Goal: Task Accomplishment & Management: Manage account settings

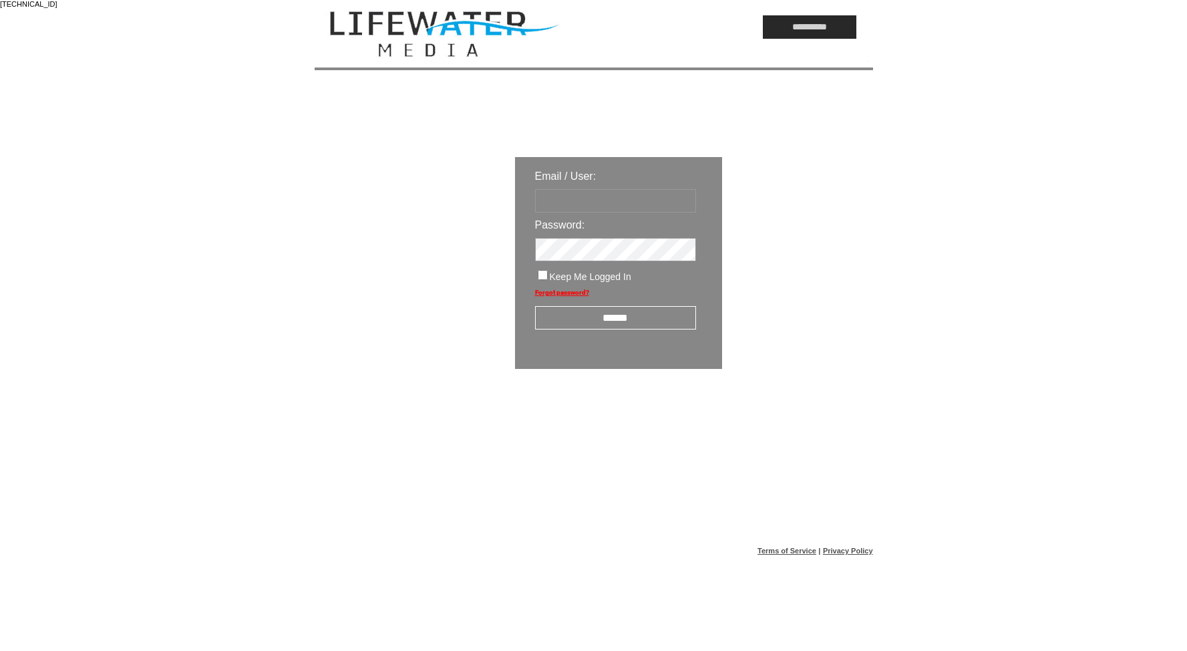
type input "*********"
click at [630, 316] on input "******" at bounding box center [615, 317] width 161 height 23
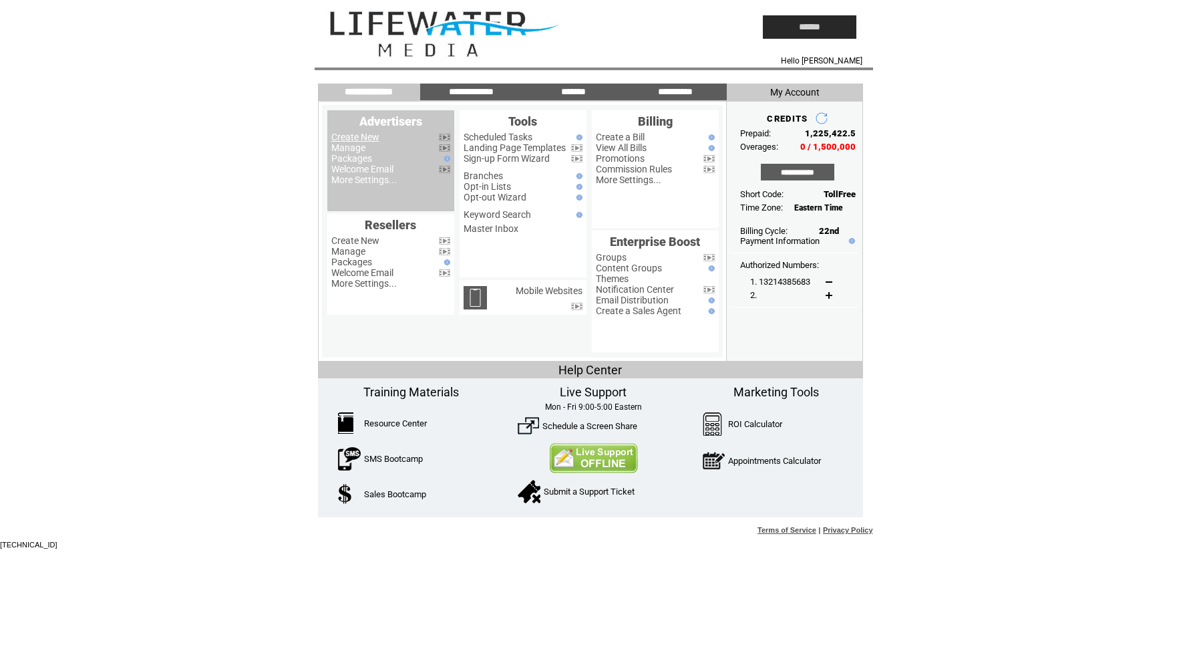
click at [341, 143] on link "Manage" at bounding box center [348, 147] width 34 height 11
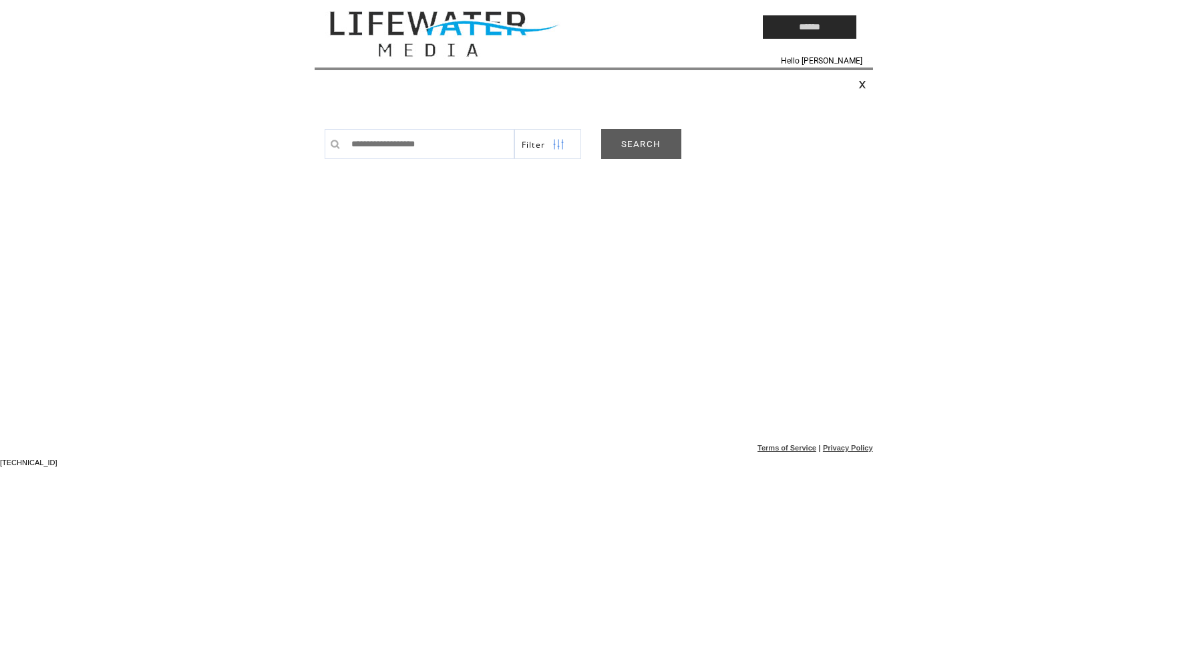
click at [671, 136] on link "SEARCH" at bounding box center [641, 144] width 80 height 30
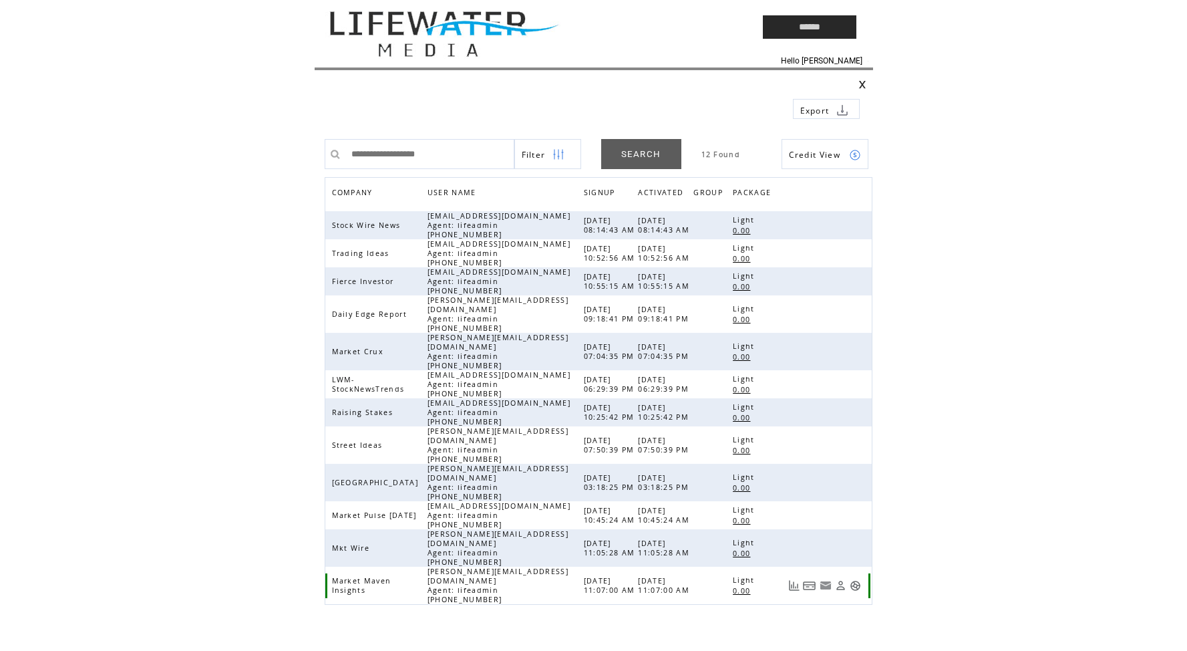
click at [856, 580] on link at bounding box center [855, 585] width 11 height 11
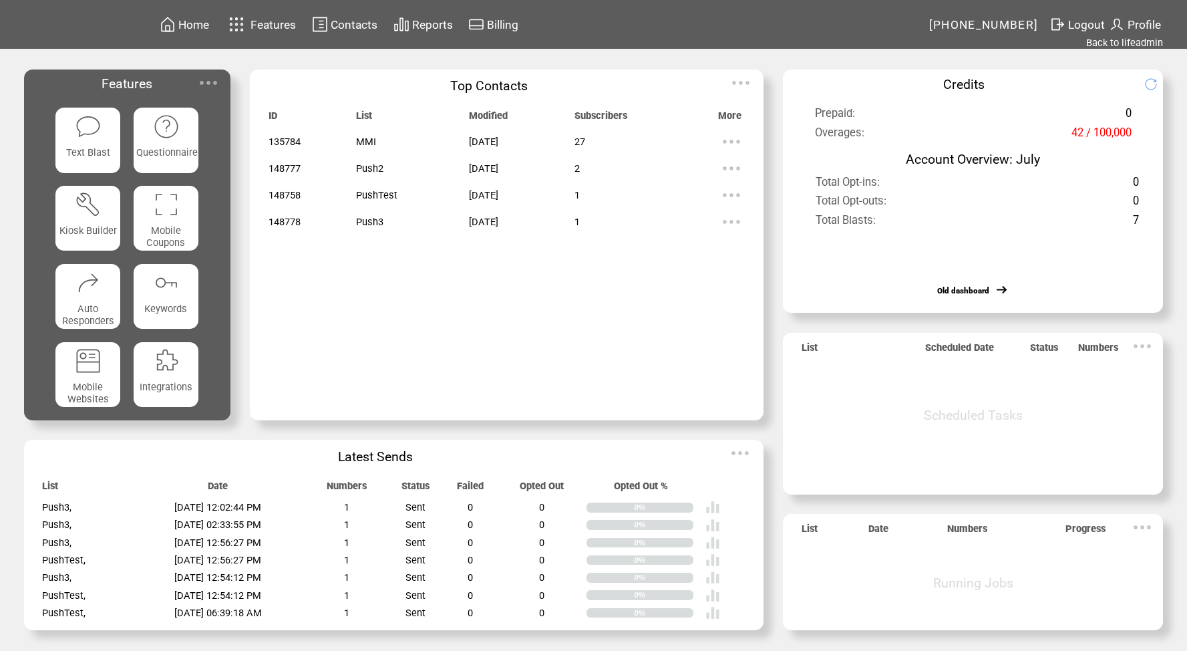
click at [344, 23] on span "Contacts" at bounding box center [354, 24] width 47 height 13
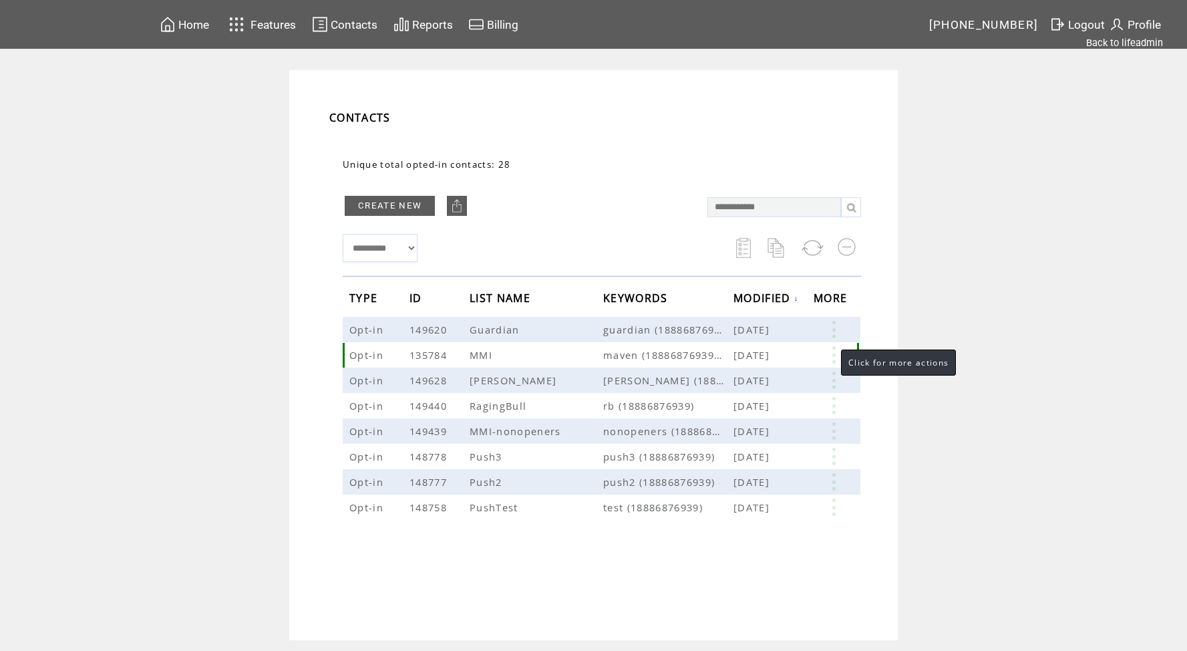
click at [830, 355] on link at bounding box center [834, 354] width 40 height 17
click at [733, 398] on link at bounding box center [732, 397] width 11 height 11
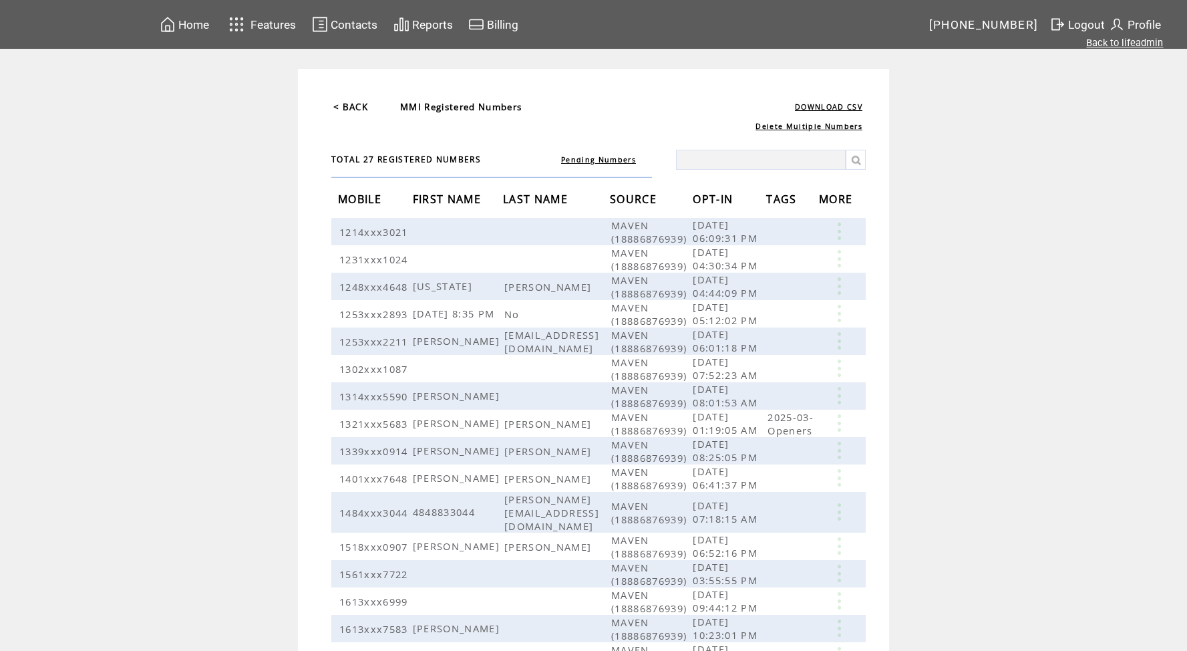
click at [1125, 39] on link "Back to lifeadmin" at bounding box center [1124, 43] width 77 height 12
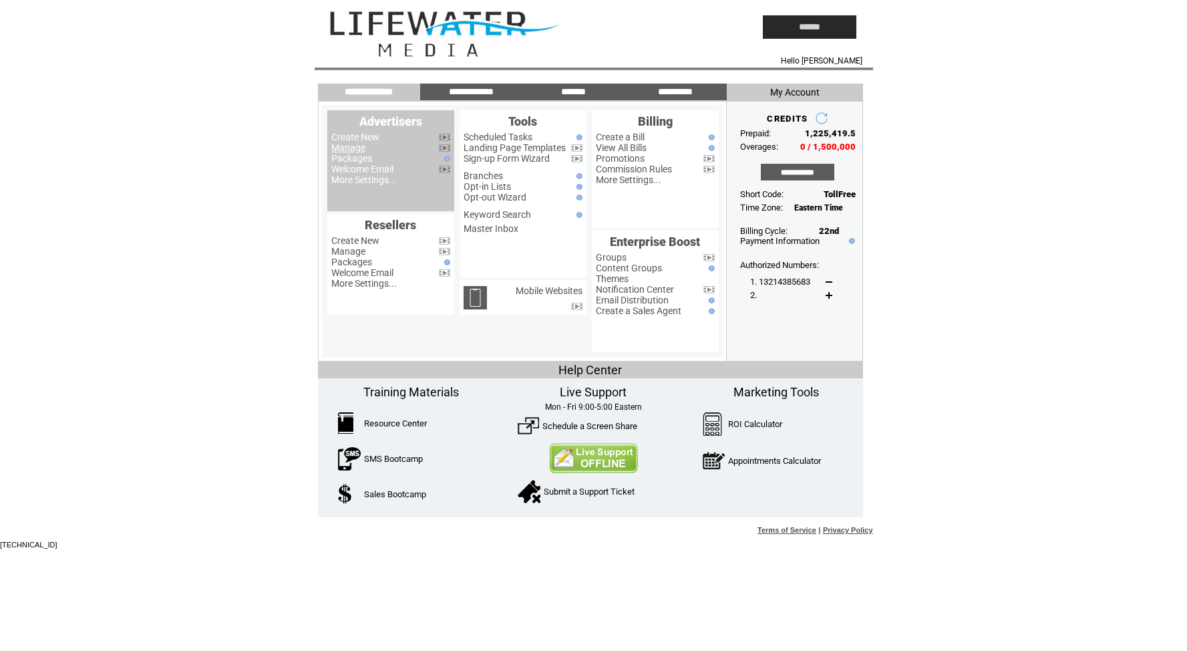
click at [361, 150] on link "Manage" at bounding box center [348, 147] width 34 height 11
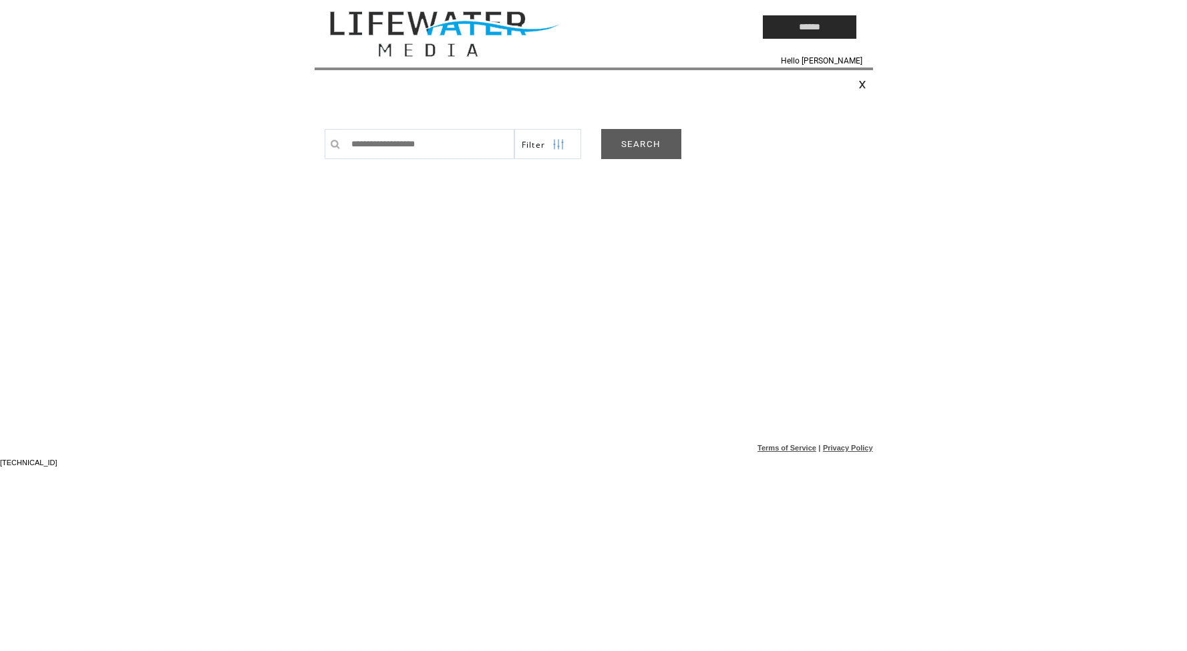
click at [636, 142] on link "SEARCH" at bounding box center [641, 144] width 80 height 30
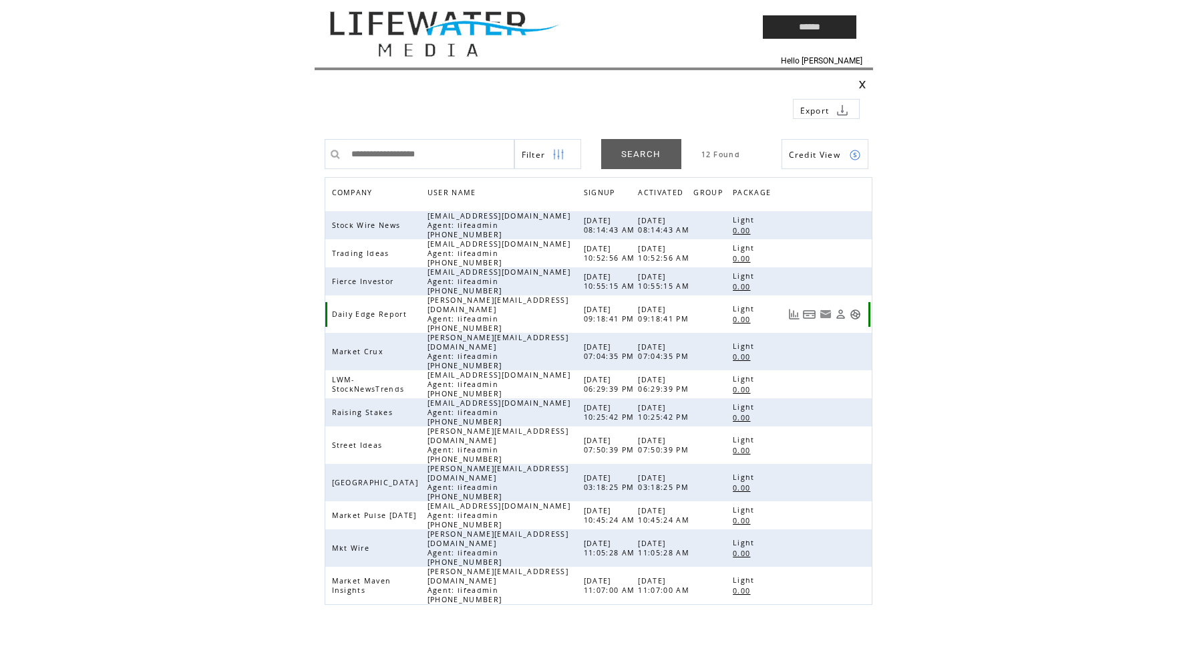
click at [857, 309] on link at bounding box center [855, 314] width 11 height 11
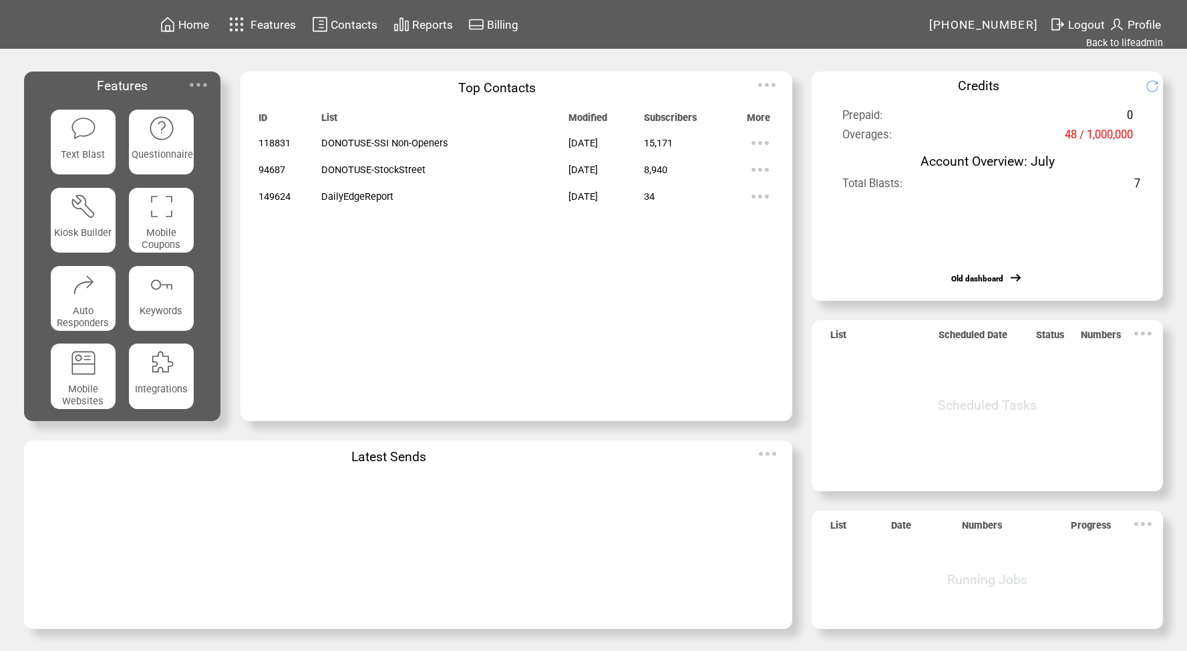
click at [768, 196] on img at bounding box center [760, 196] width 27 height 27
click at [334, 23] on span "Contacts" at bounding box center [354, 24] width 47 height 13
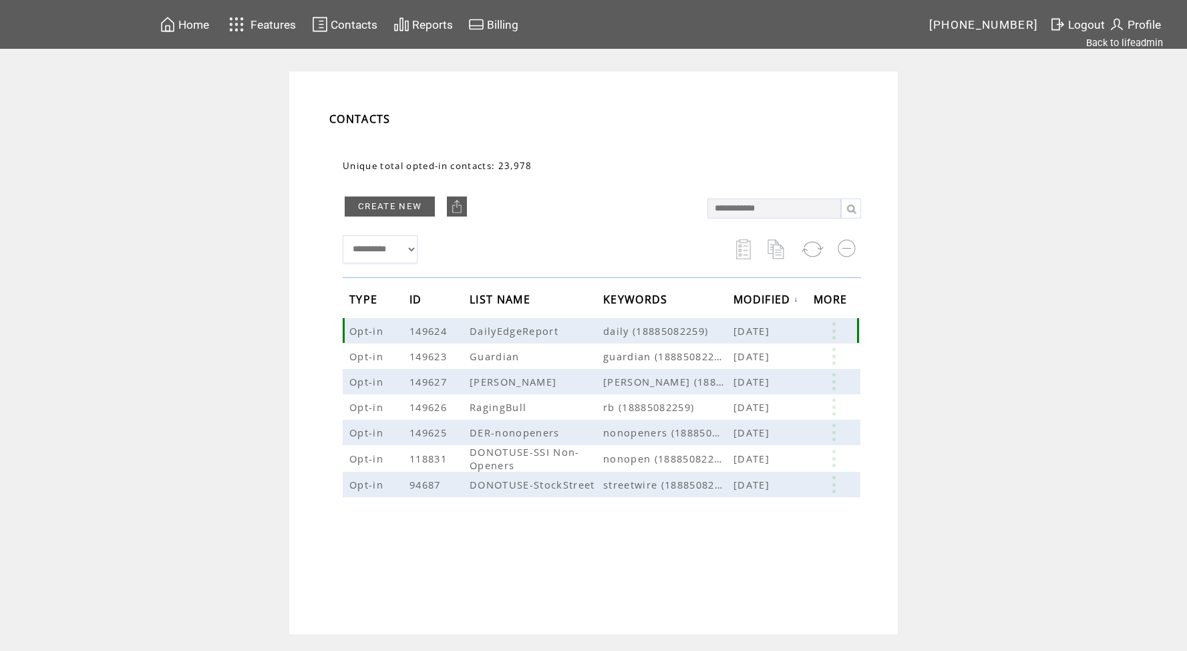
click at [834, 329] on link at bounding box center [834, 330] width 40 height 17
click at [747, 369] on table "EDIT DELETE 34" at bounding box center [774, 352] width 96 height 67
click at [832, 333] on link at bounding box center [834, 330] width 40 height 17
click at [732, 376] on link at bounding box center [734, 374] width 11 height 11
